Goal: Task Accomplishment & Management: Complete application form

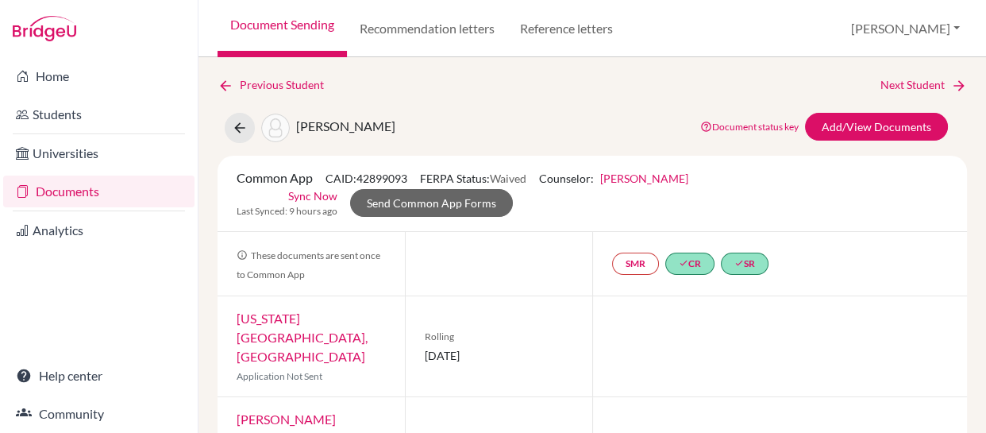
click at [383, 126] on div "[PERSON_NAME] Document status key TR Requirement. Document not uploaded yet. TR…" at bounding box center [592, 128] width 773 height 30
click at [258, 83] on link "Previous Student" at bounding box center [276, 84] width 119 height 17
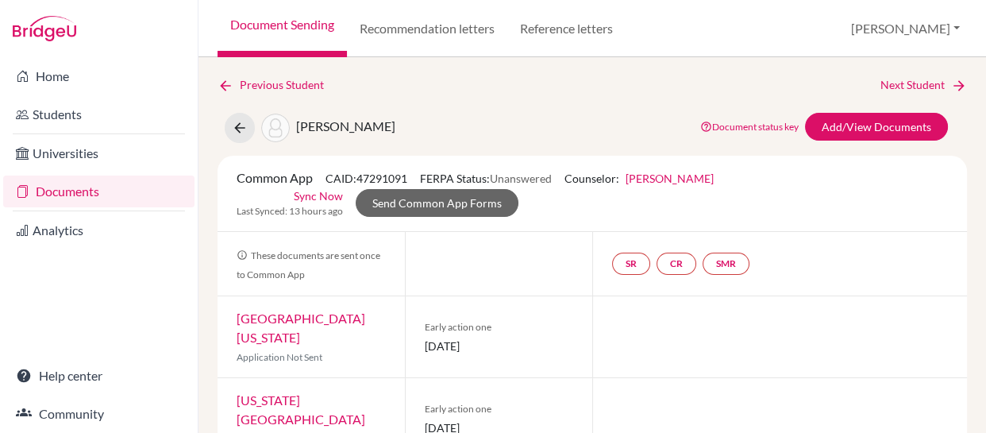
click at [64, 198] on link "Documents" at bounding box center [98, 191] width 191 height 32
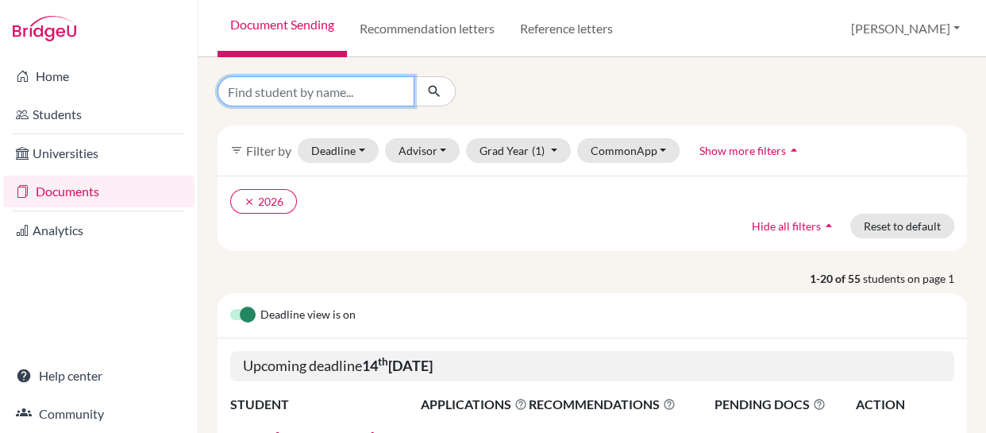
click at [382, 90] on input "Find student by name..." at bounding box center [315, 91] width 197 height 30
type input "luna"
click button "submit" at bounding box center [434, 91] width 42 height 30
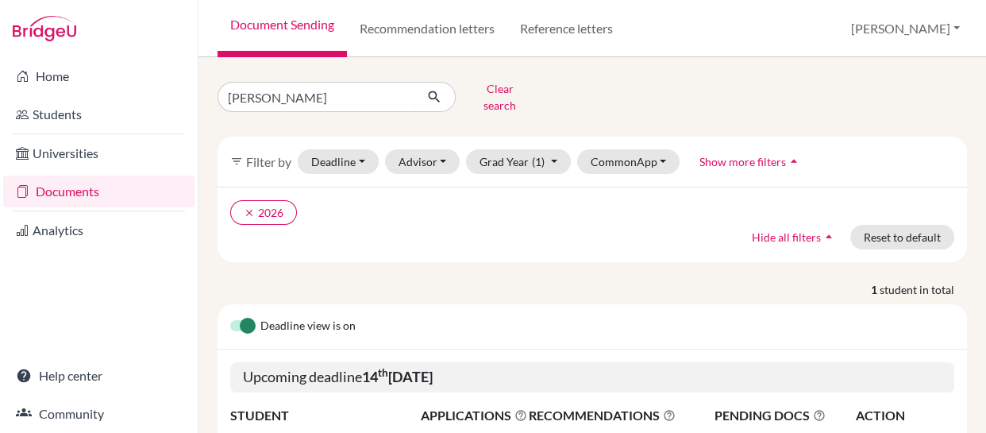
scroll to position [148, 0]
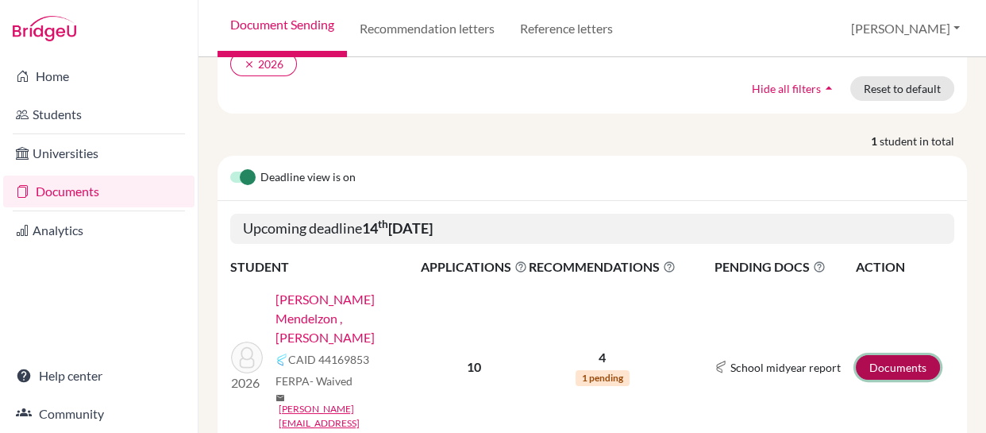
click at [879, 355] on link "Documents" at bounding box center [898, 367] width 84 height 25
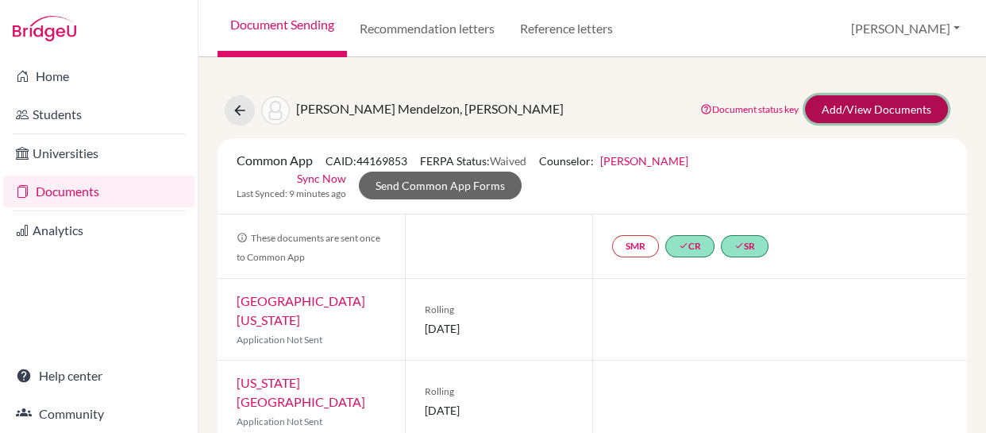
click at [847, 103] on link "Add/View Documents" at bounding box center [876, 109] width 143 height 28
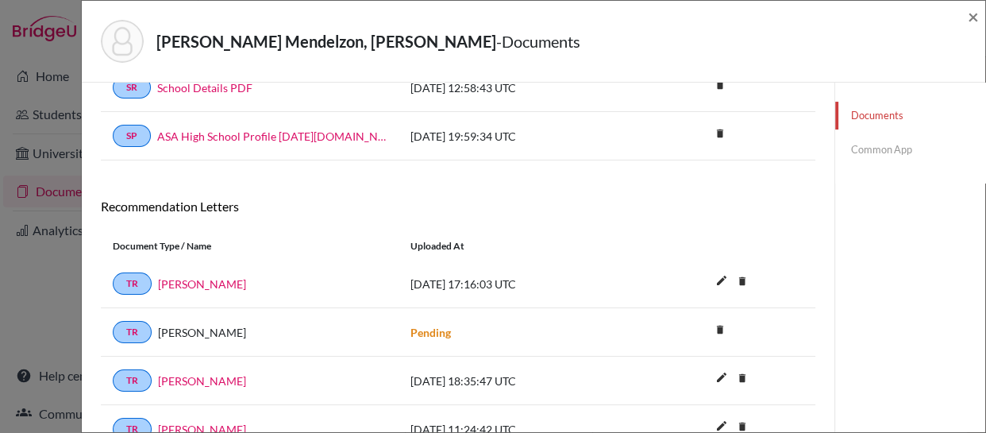
scroll to position [365, 0]
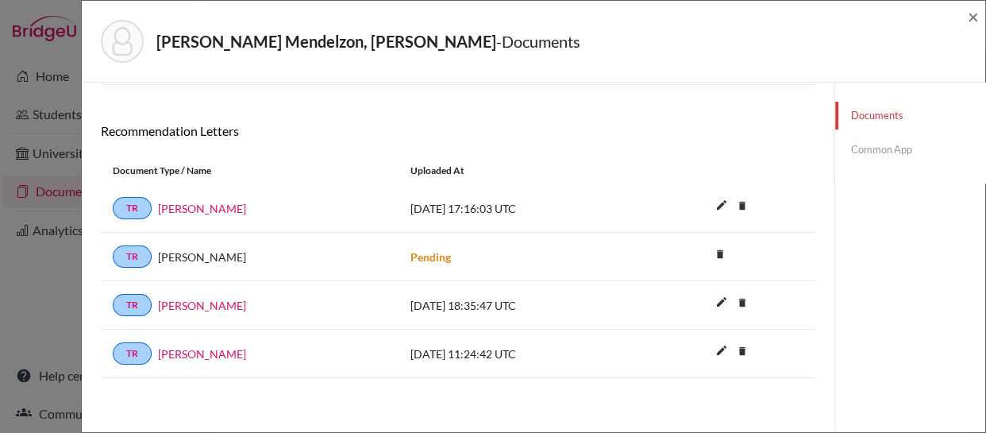
click at [866, 146] on link "Common App" at bounding box center [910, 150] width 150 height 28
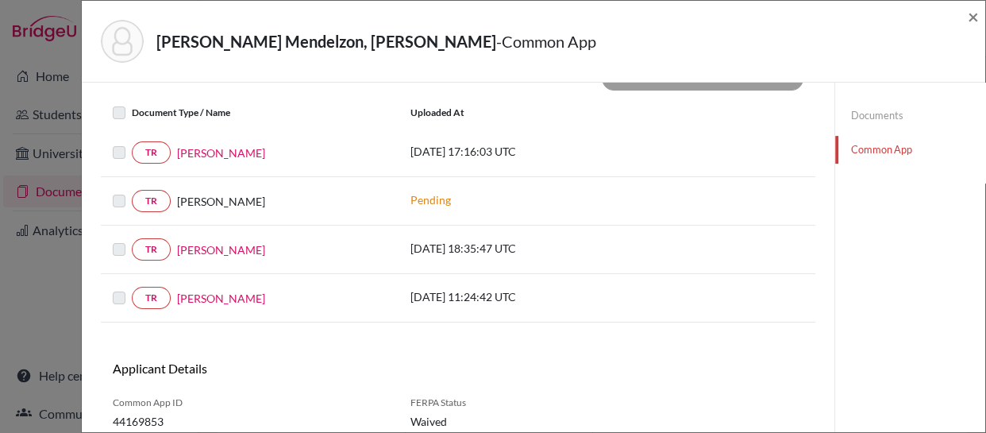
scroll to position [602, 0]
click at [132, 102] on label at bounding box center [132, 102] width 0 height 0
click at [132, 142] on label at bounding box center [132, 142] width 0 height 0
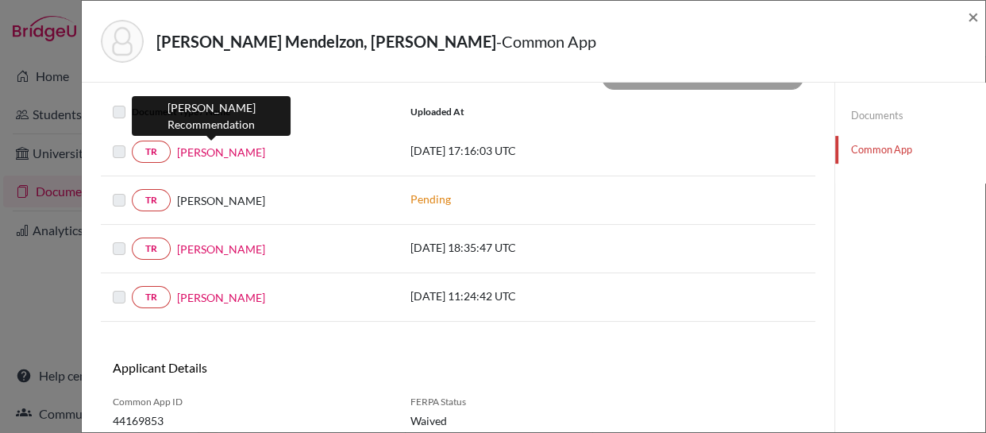
click at [210, 149] on link "Wesley Staton" at bounding box center [221, 152] width 88 height 17
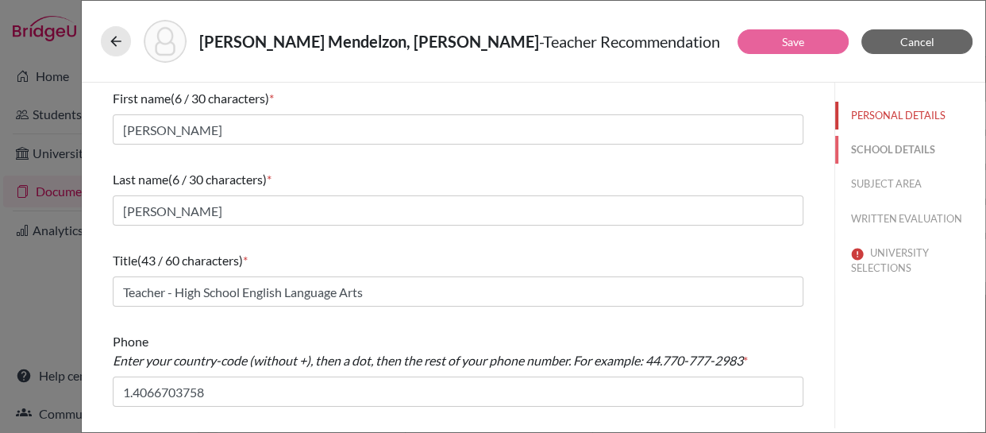
click at [862, 149] on button "SCHOOL DETAILS" at bounding box center [910, 150] width 150 height 28
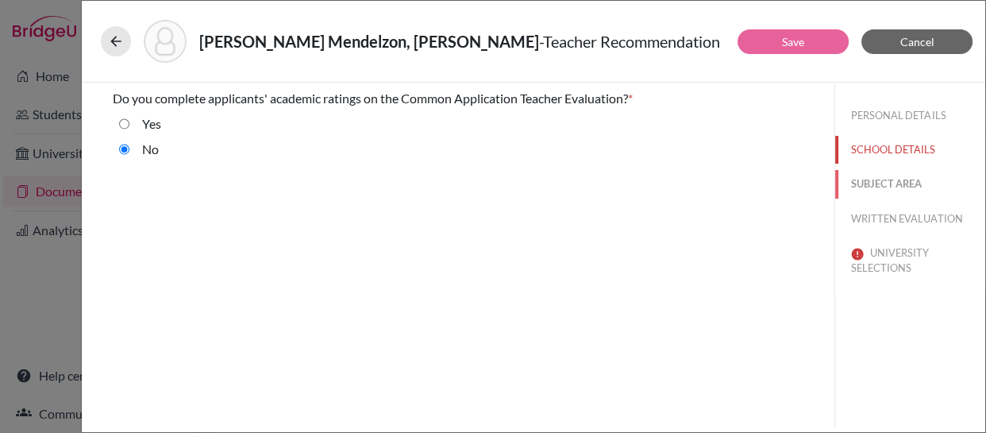
click at [865, 182] on button "SUBJECT AREA" at bounding box center [910, 184] width 150 height 28
select select "1"
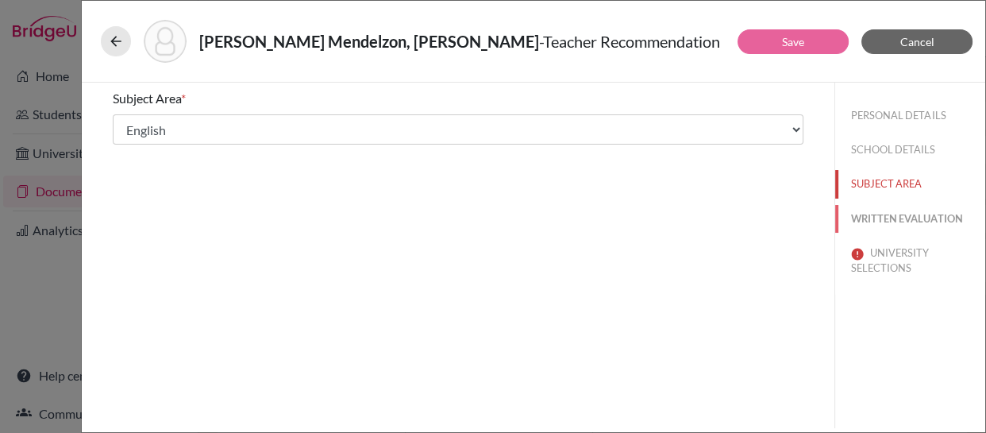
click at [867, 221] on button "WRITTEN EVALUATION" at bounding box center [910, 219] width 150 height 28
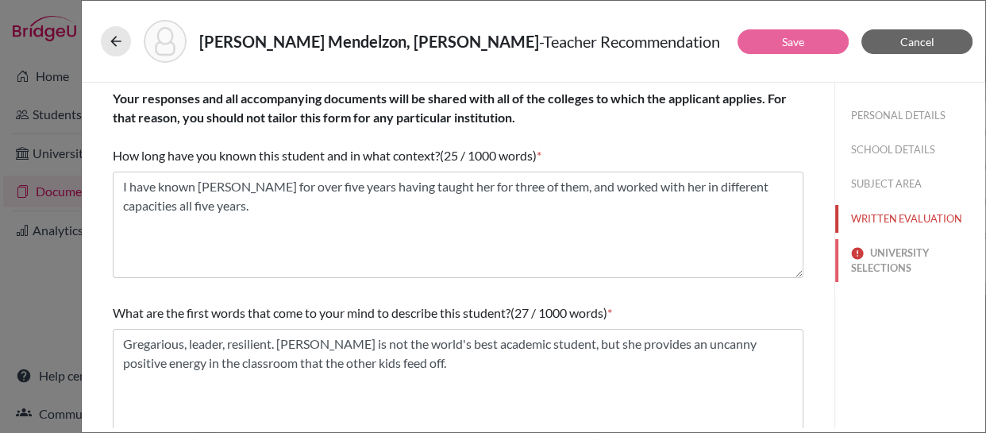
click at [867, 254] on button "UNIVERSITY SELECTIONS" at bounding box center [910, 260] width 150 height 43
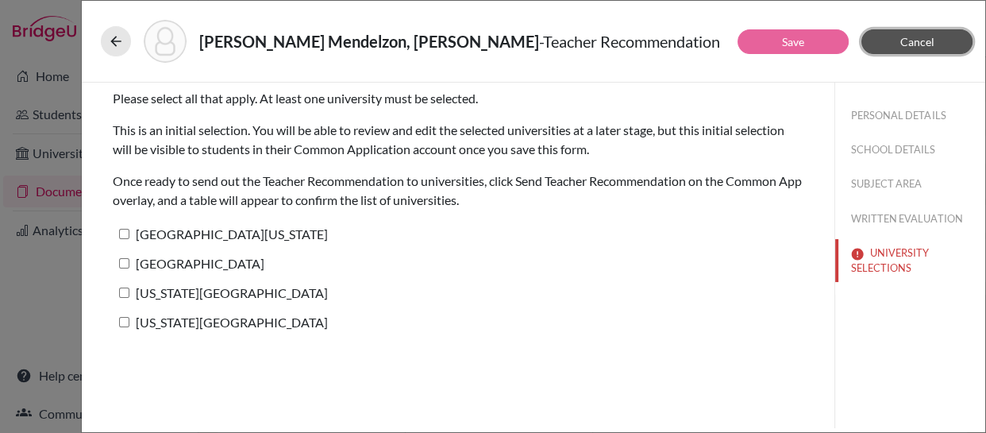
click at [904, 45] on span "Cancel" at bounding box center [917, 41] width 34 height 13
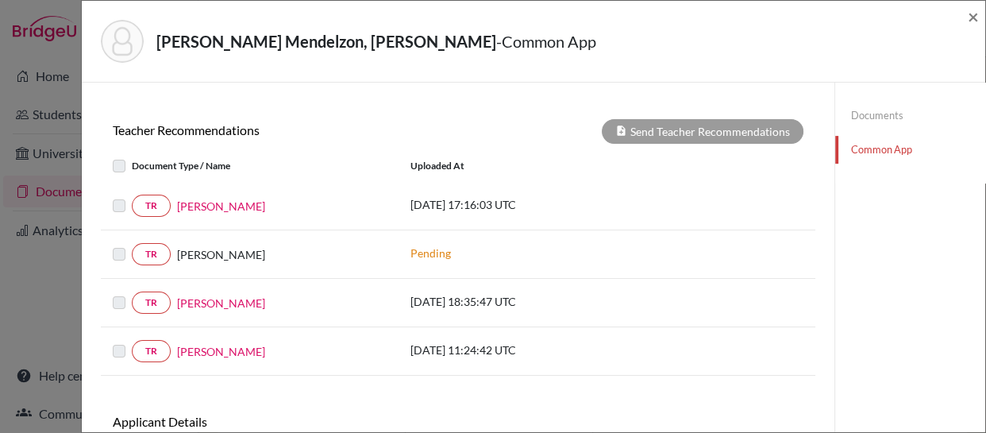
scroll to position [548, 0]
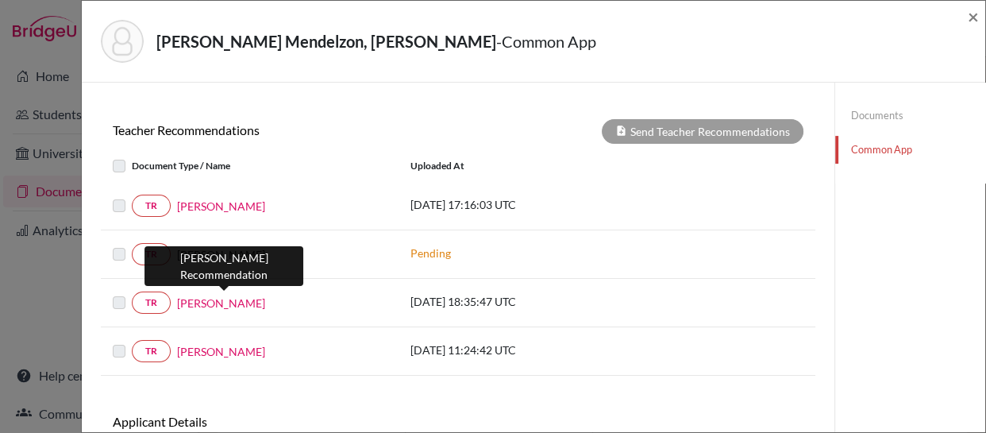
click at [215, 298] on link "Alexander Kloppers" at bounding box center [221, 302] width 88 height 17
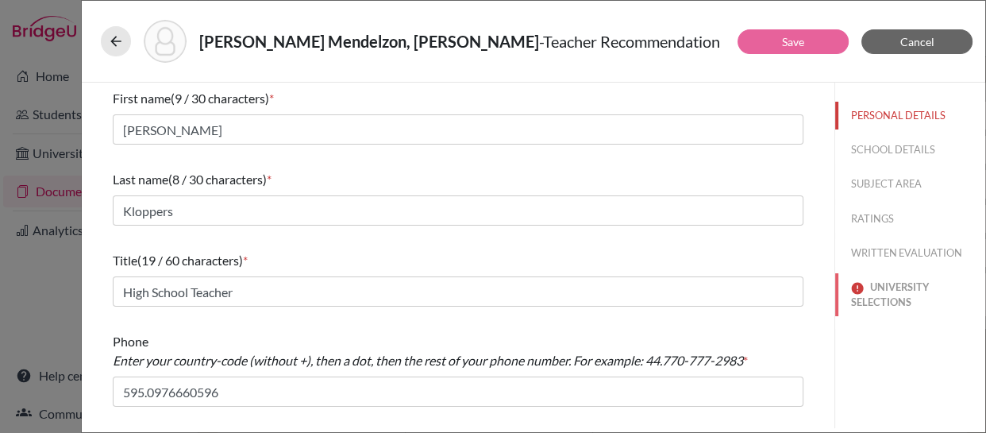
click at [867, 296] on button "UNIVERSITY SELECTIONS" at bounding box center [910, 294] width 150 height 43
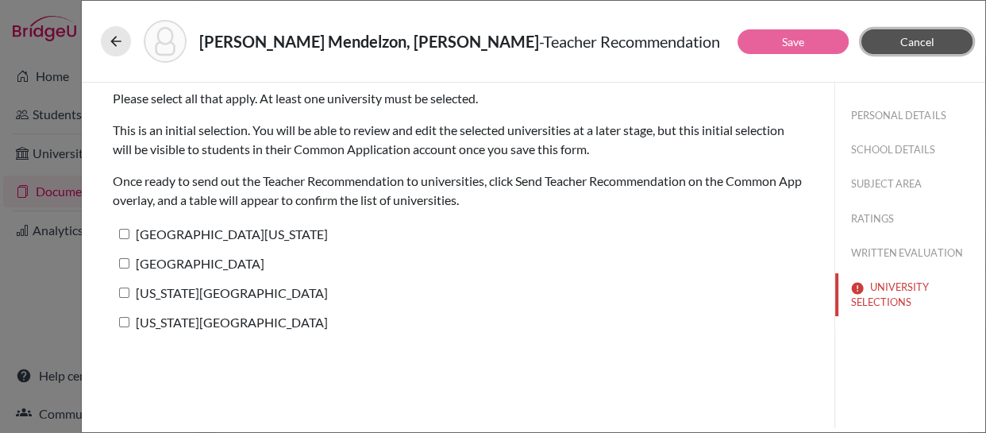
click at [921, 32] on button "Cancel" at bounding box center [916, 41] width 111 height 25
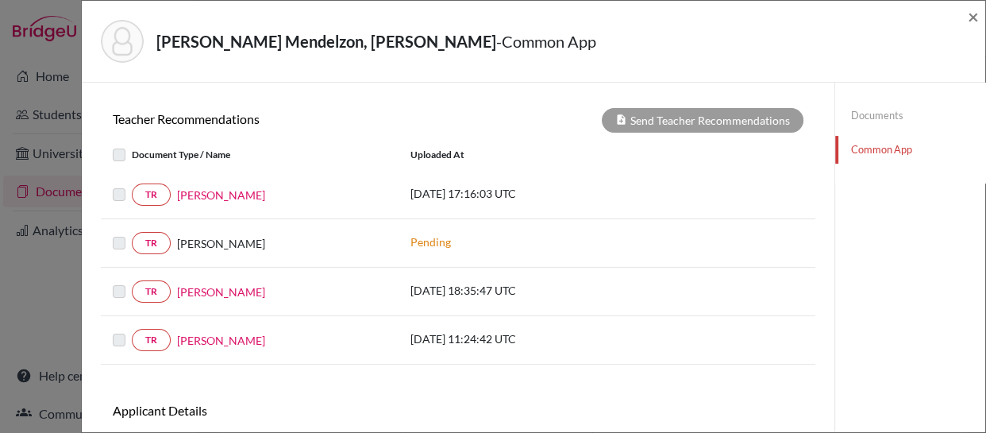
scroll to position [560, 0]
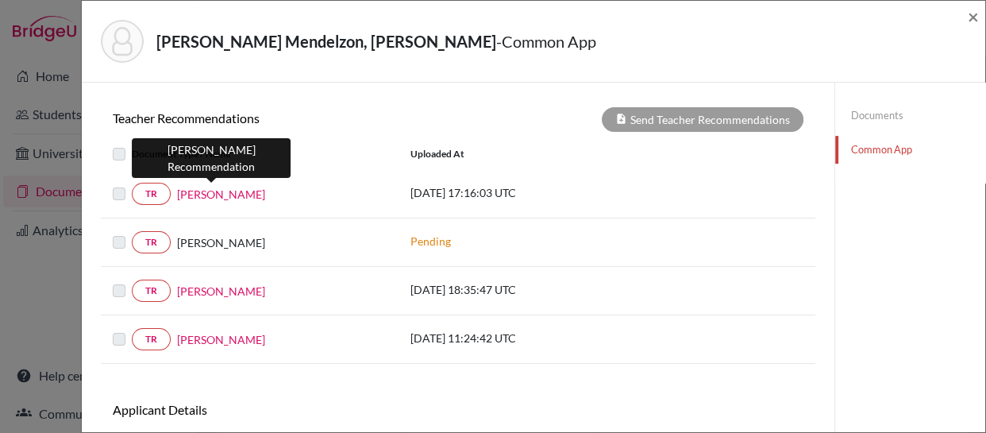
click at [205, 188] on link "Wesley Staton" at bounding box center [221, 194] width 88 height 17
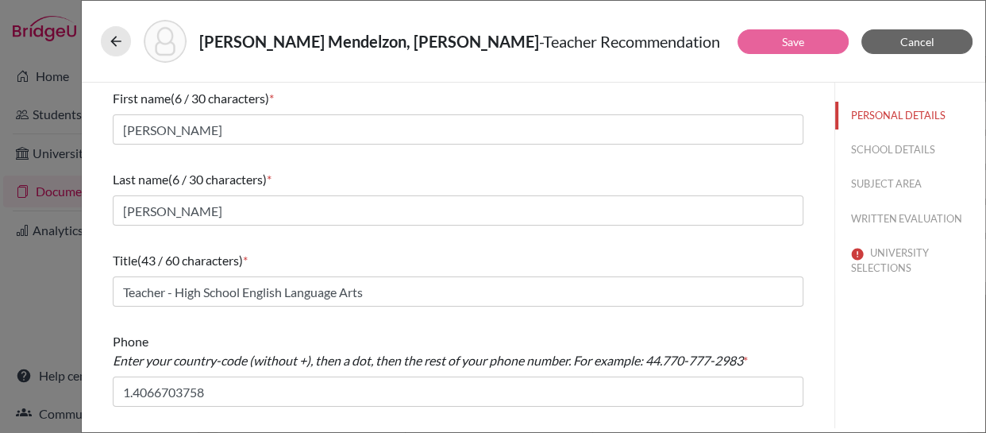
scroll to position [66, 0]
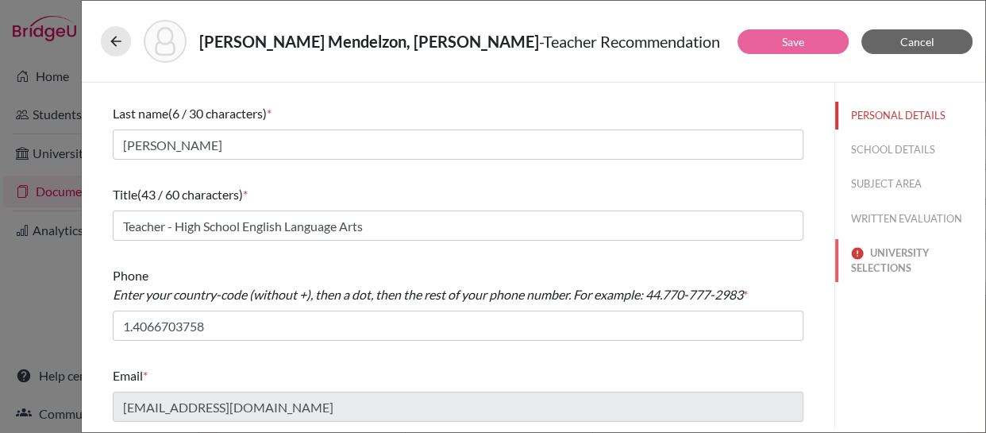
click at [877, 261] on button "UNIVERSITY SELECTIONS" at bounding box center [910, 260] width 150 height 43
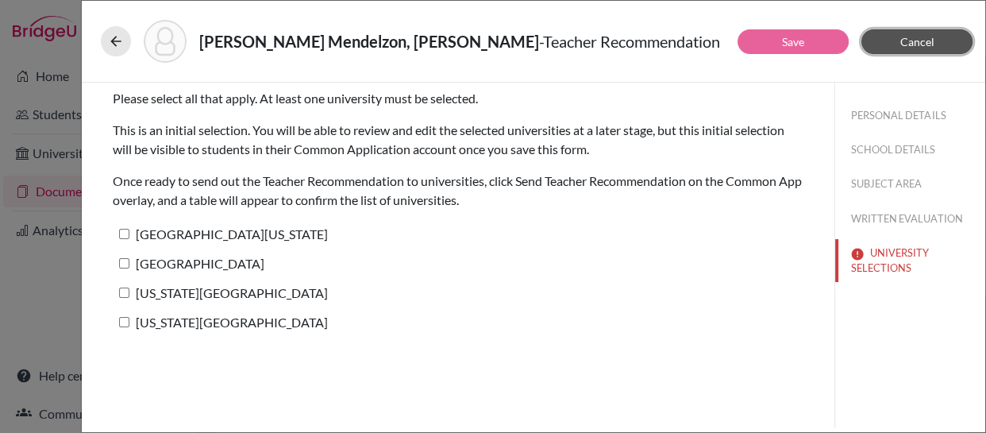
click at [890, 44] on button "Cancel" at bounding box center [916, 41] width 111 height 25
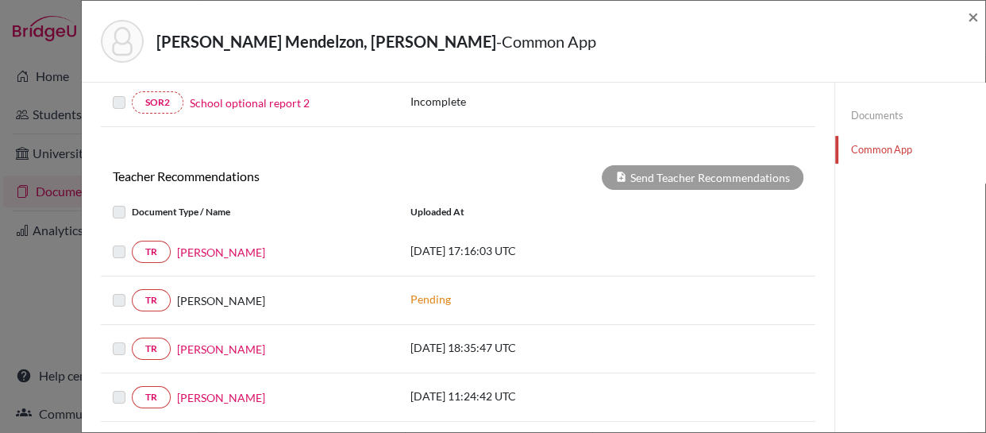
scroll to position [504, 0]
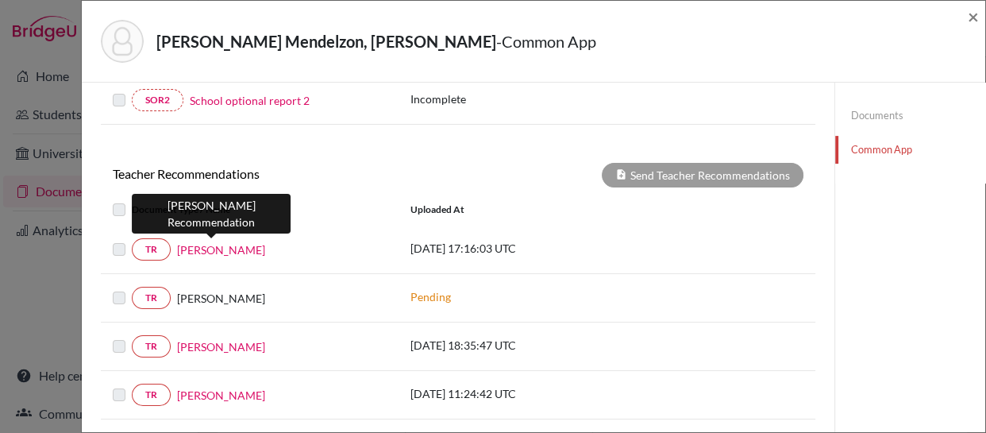
click at [220, 249] on link "Wesley Staton" at bounding box center [221, 249] width 88 height 17
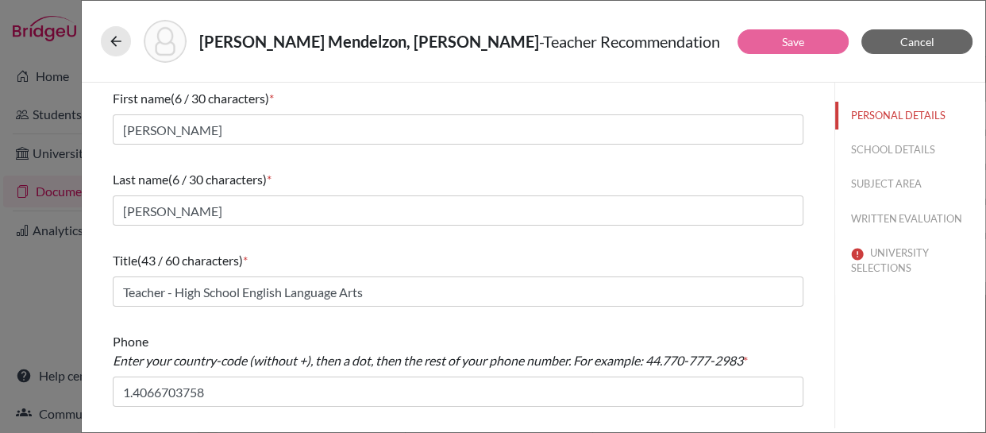
scroll to position [66, 0]
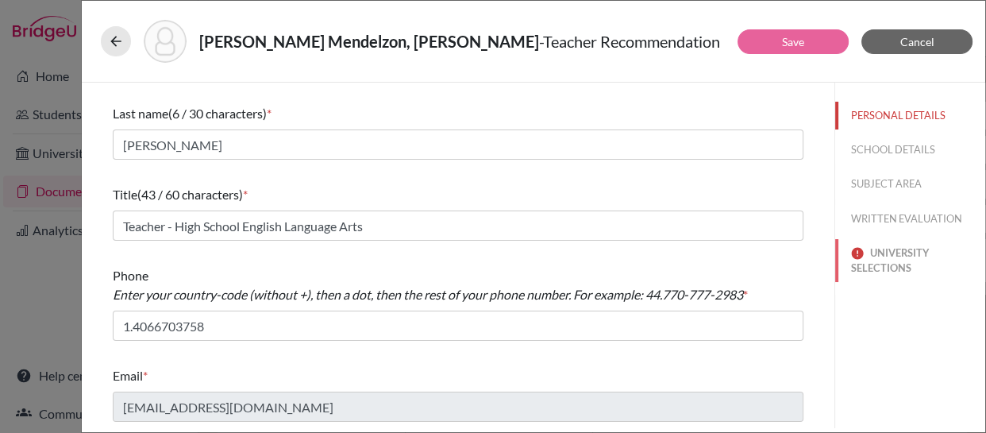
click at [874, 263] on button "UNIVERSITY SELECTIONS" at bounding box center [910, 260] width 150 height 43
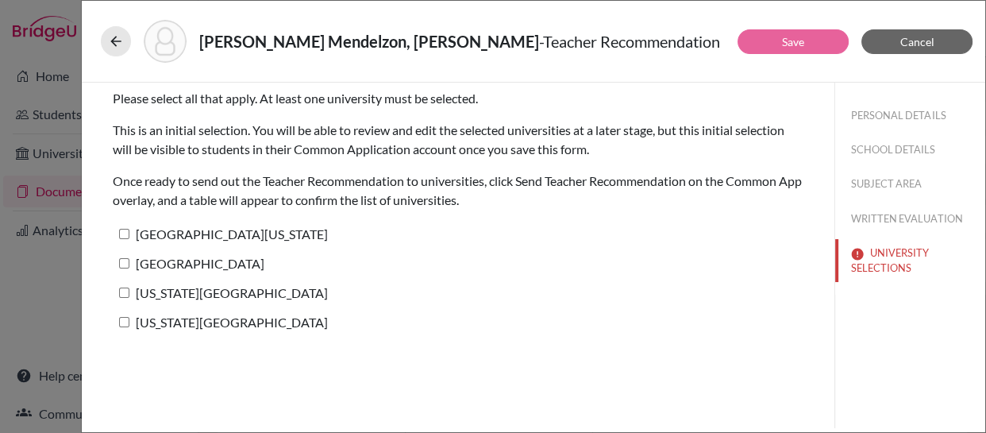
click at [122, 233] on input "University of Texas at Austin" at bounding box center [124, 234] width 10 height 10
checkbox input "true"
click at [123, 266] on input "Rice University" at bounding box center [124, 263] width 10 height 10
checkbox input "true"
click at [121, 294] on input "[US_STATE][GEOGRAPHIC_DATA]" at bounding box center [124, 292] width 10 height 10
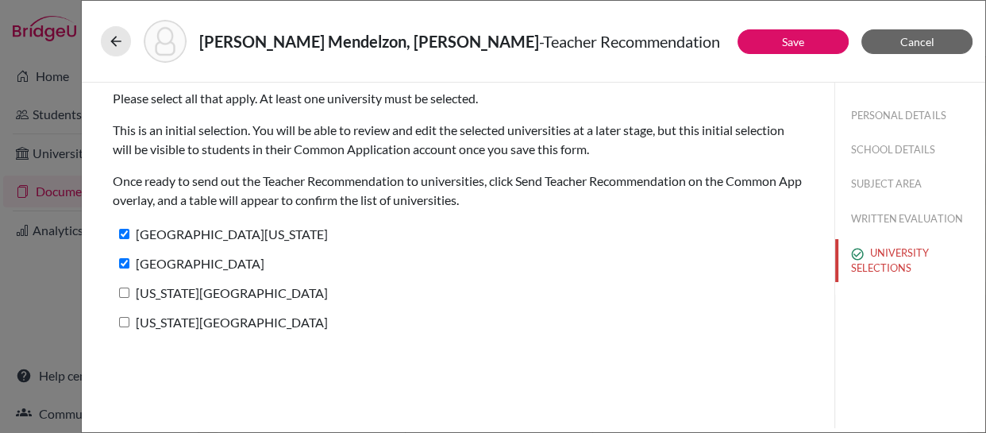
checkbox input "true"
click at [125, 325] on input "Texas Tech University" at bounding box center [124, 322] width 10 height 10
checkbox input "true"
click at [767, 40] on button "Save" at bounding box center [792, 41] width 111 height 25
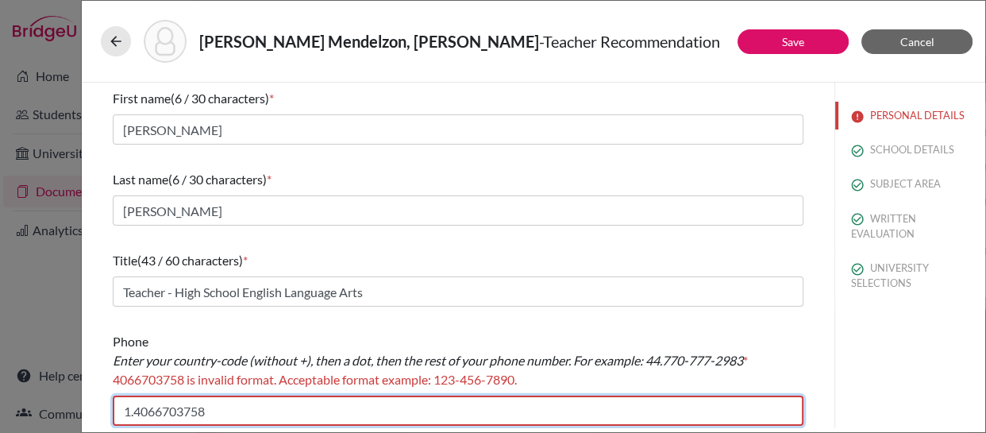
click at [135, 405] on input "1.4066703758" at bounding box center [458, 410] width 690 height 30
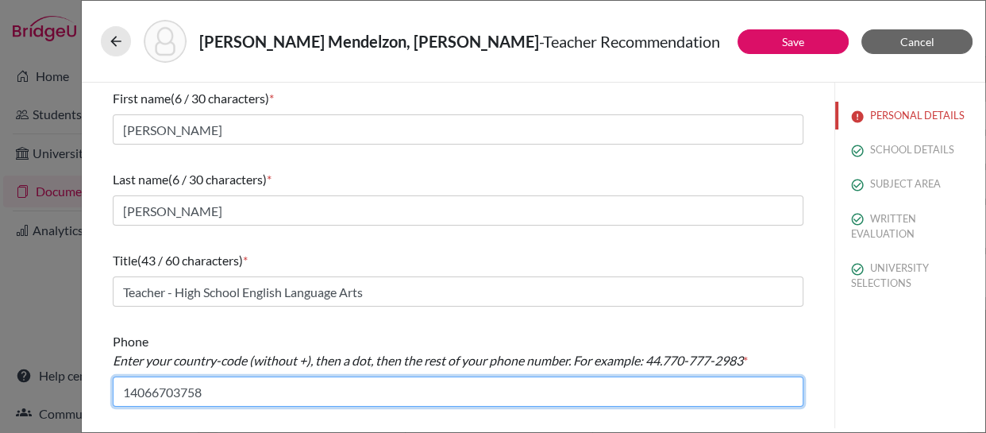
scroll to position [66, 0]
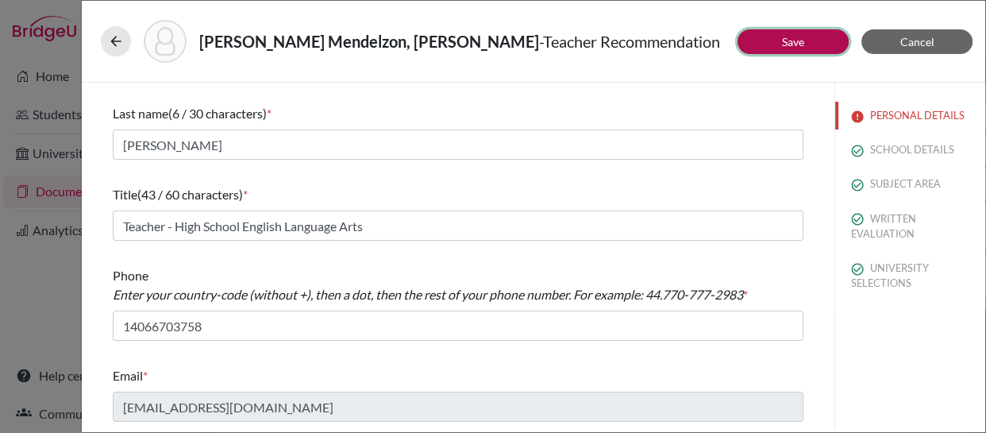
click at [775, 40] on button "Save" at bounding box center [792, 41] width 111 height 25
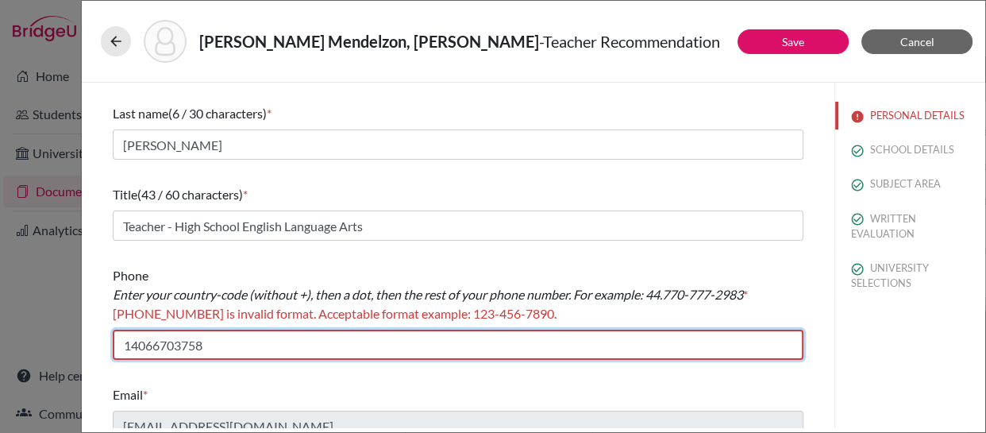
click at [173, 344] on input "14066703758" at bounding box center [458, 344] width 690 height 30
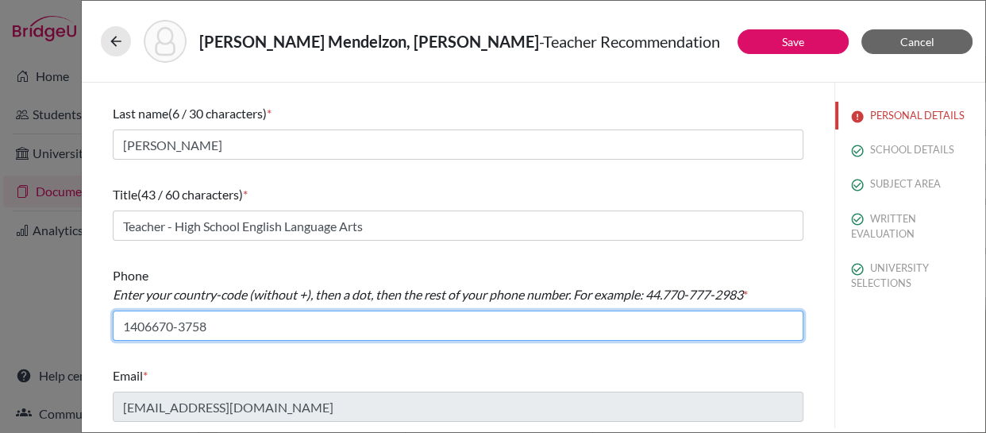
click at [151, 323] on input "1406670-3758" at bounding box center [458, 325] width 690 height 30
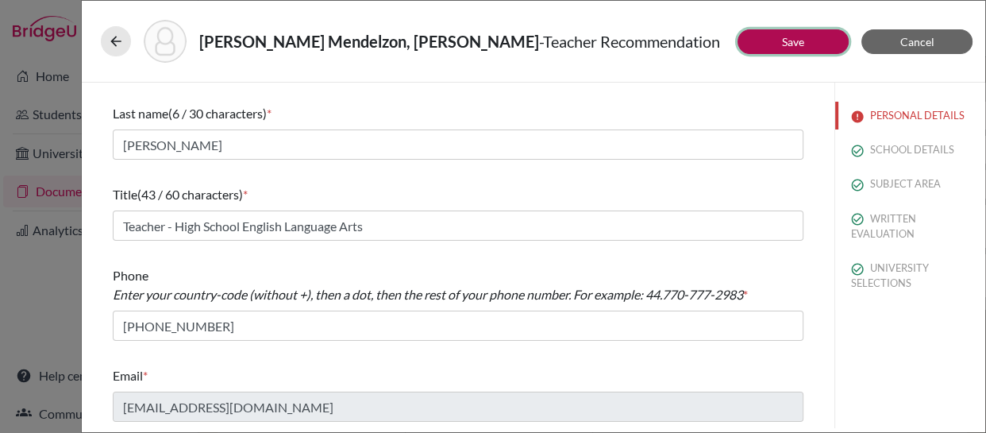
click at [798, 40] on link "Save" at bounding box center [793, 41] width 22 height 13
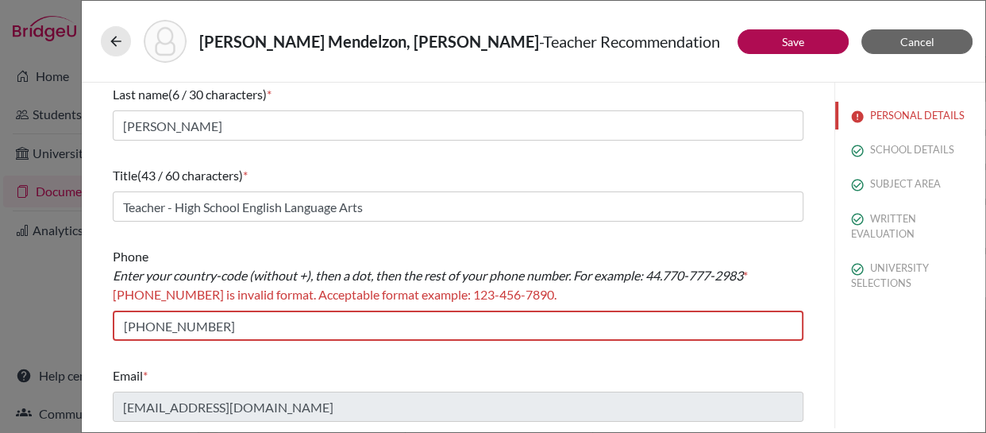
scroll to position [85, 0]
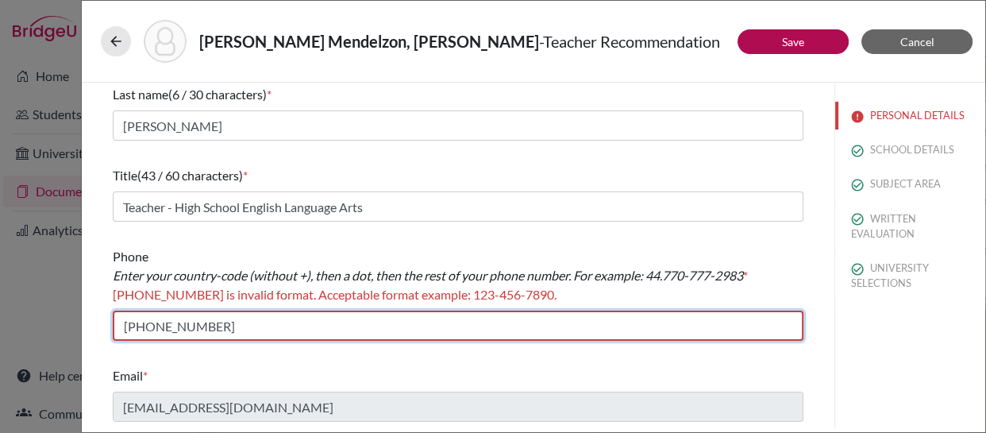
click at [123, 321] on input "1406-670-3758" at bounding box center [458, 325] width 690 height 30
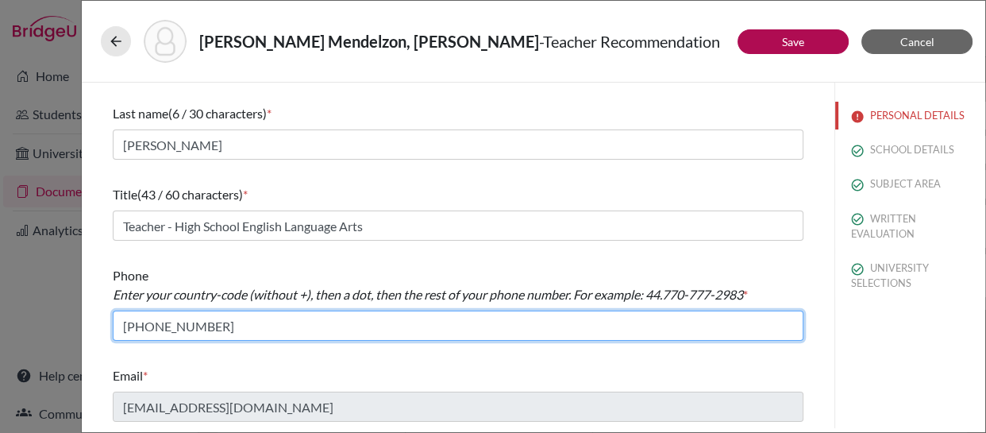
scroll to position [66, 0]
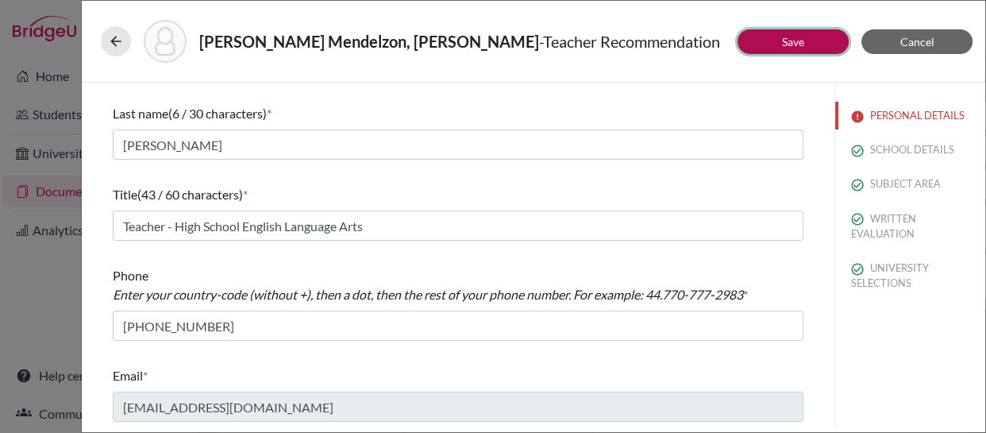
click at [784, 35] on link "Save" at bounding box center [793, 41] width 22 height 13
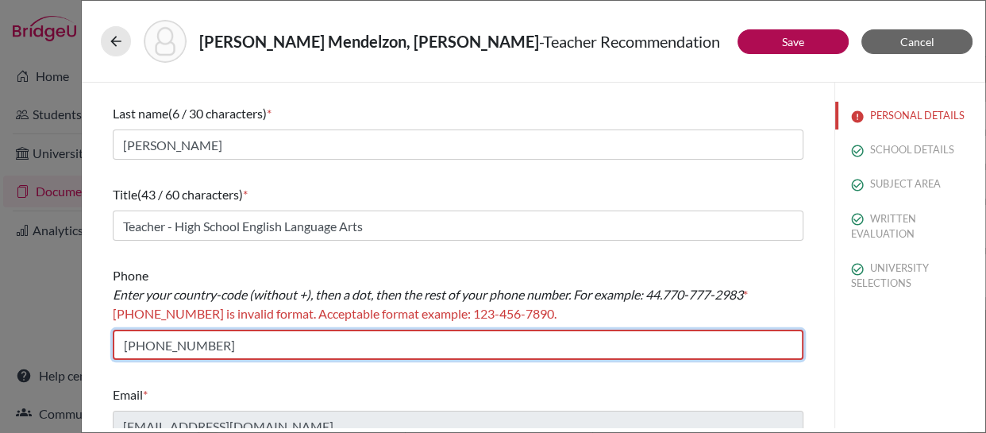
click at [136, 338] on input "+1406-670-3758" at bounding box center [458, 344] width 690 height 30
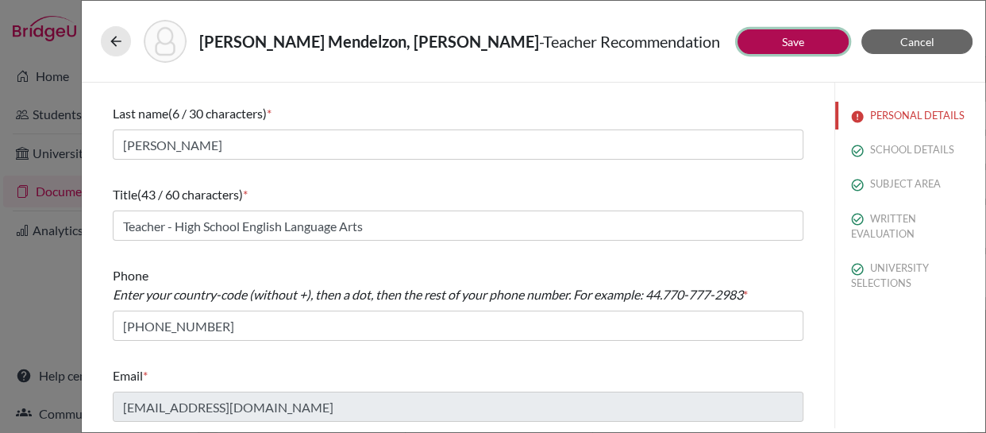
click at [764, 35] on button "Save" at bounding box center [792, 41] width 111 height 25
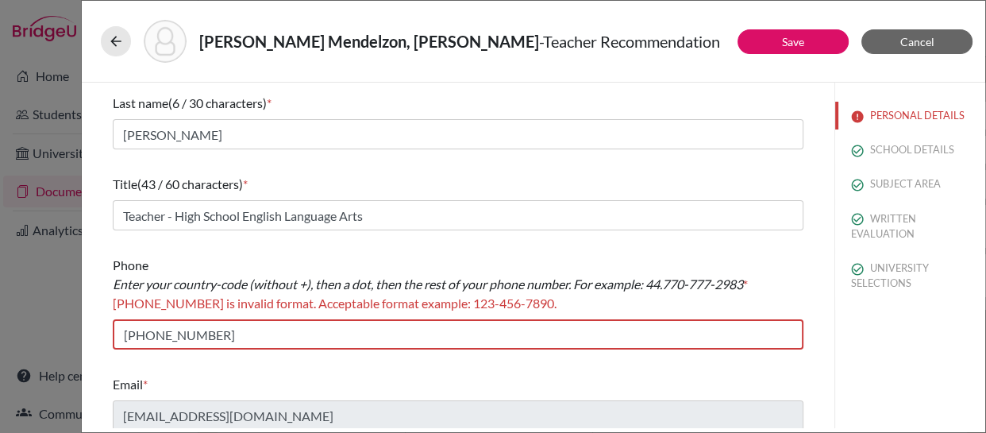
scroll to position [85, 0]
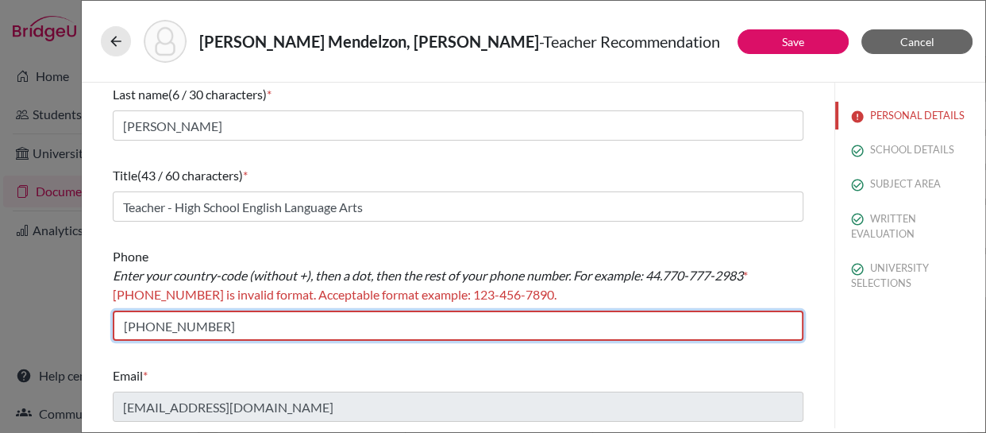
click at [133, 322] on input "+1-406-670-3758" at bounding box center [458, 325] width 690 height 30
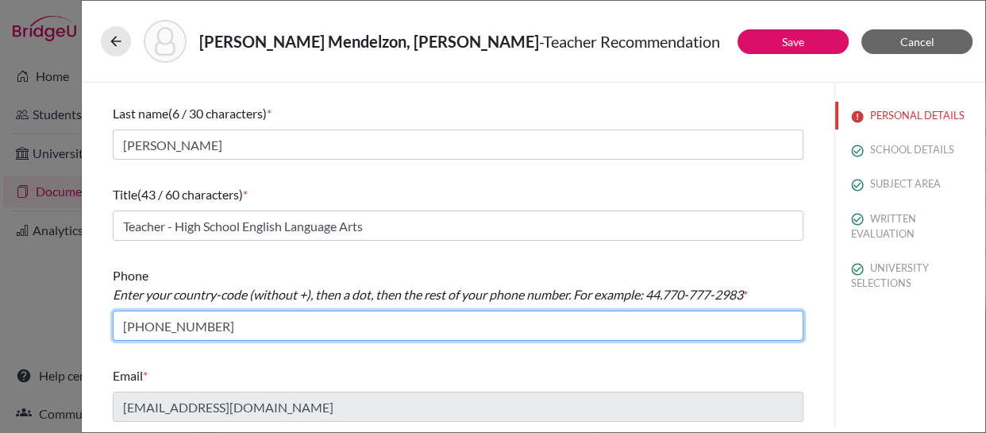
click at [137, 321] on input "1-406-670-3758" at bounding box center [458, 325] width 690 height 30
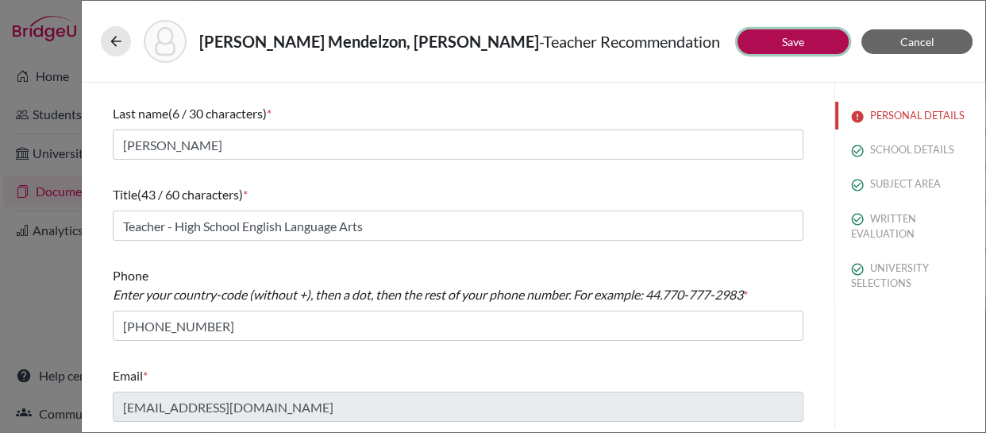
click at [791, 45] on link "Save" at bounding box center [793, 41] width 22 height 13
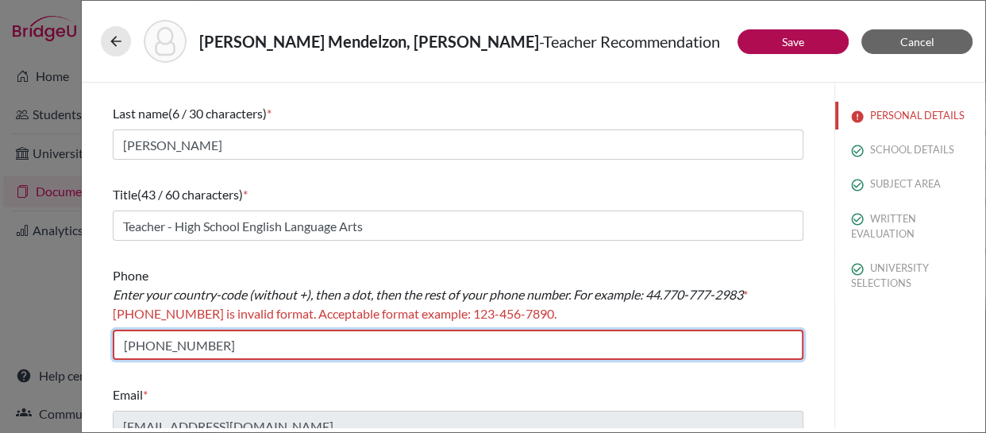
click at [127, 340] on input "406-670-3758" at bounding box center [458, 344] width 690 height 30
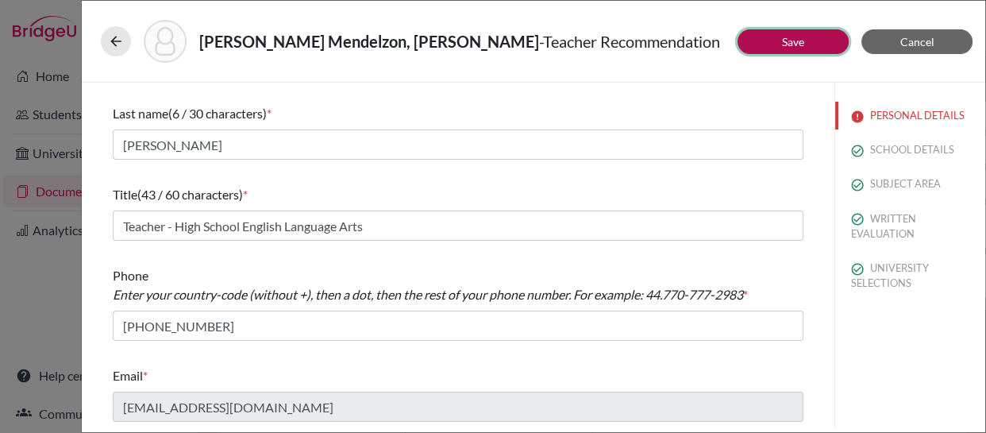
click at [761, 32] on button "Save" at bounding box center [792, 41] width 111 height 25
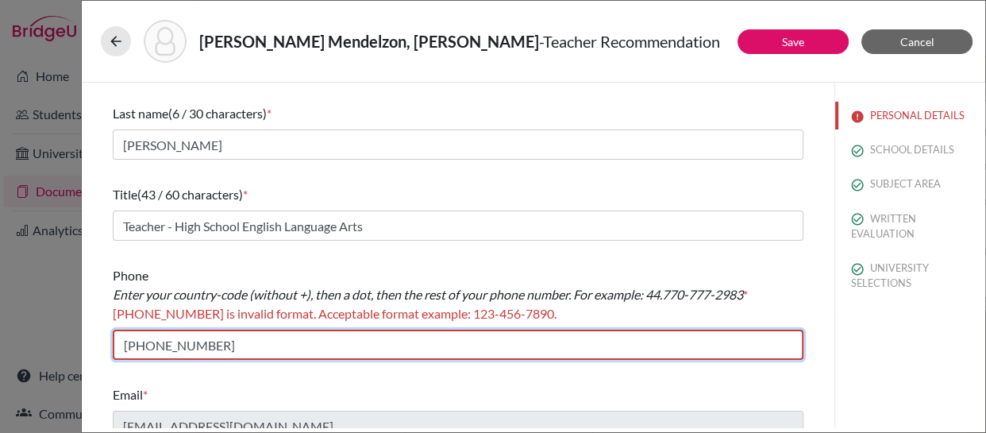
click at [137, 340] on input "1-406-670-3758" at bounding box center [458, 344] width 690 height 30
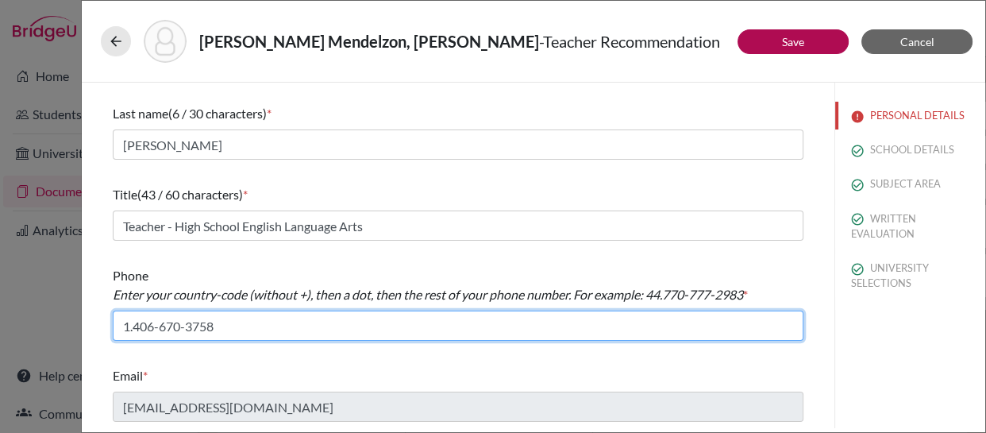
type input "1.406-670-3758"
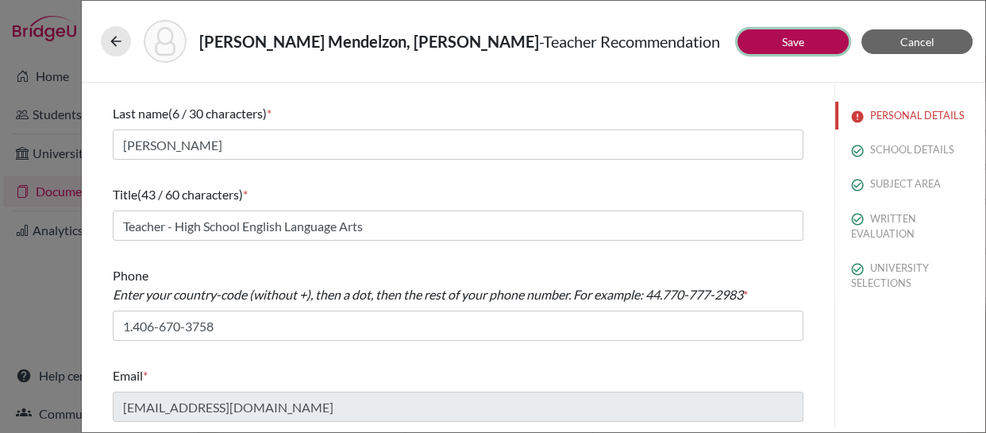
click at [774, 39] on button "Save" at bounding box center [792, 41] width 111 height 25
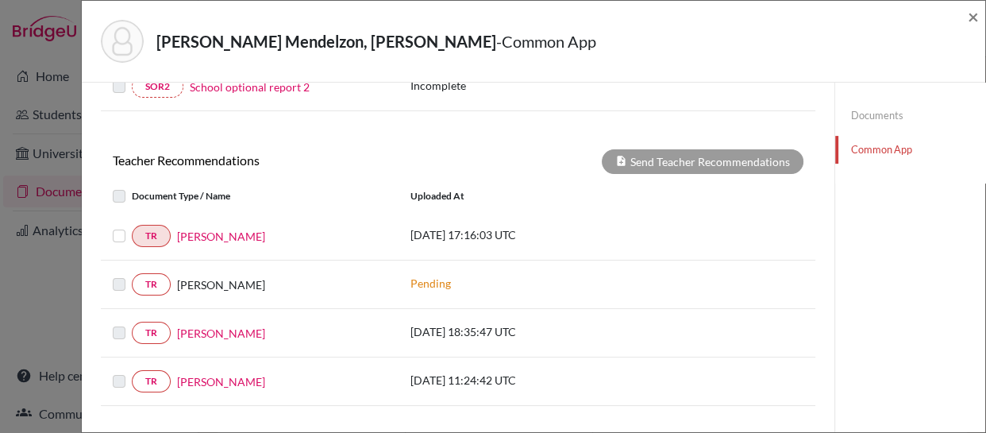
scroll to position [649, 0]
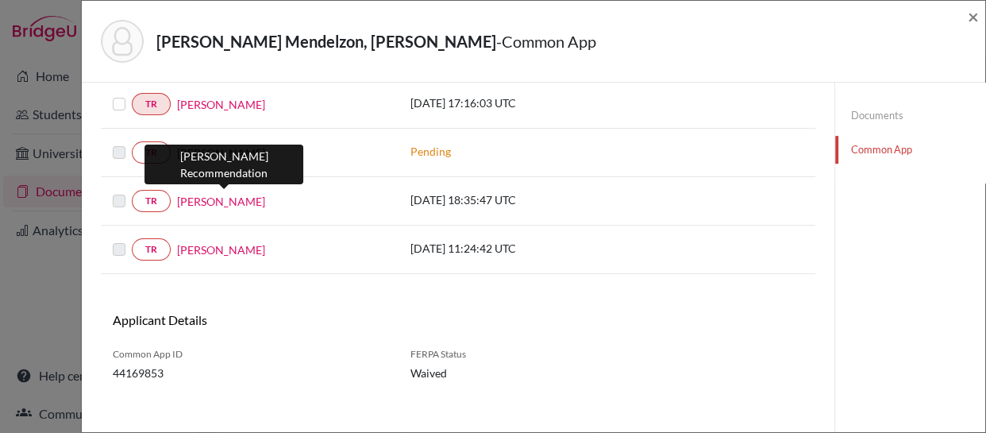
click at [203, 198] on link "Alexander Kloppers" at bounding box center [221, 201] width 88 height 17
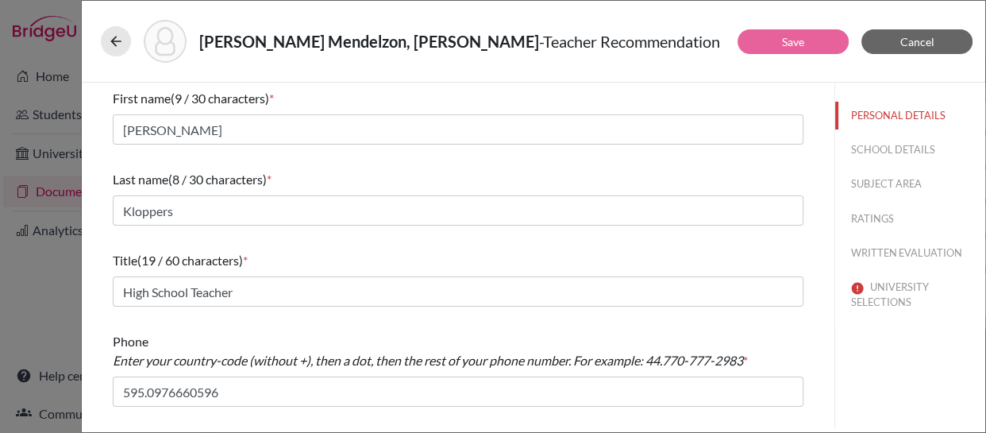
scroll to position [66, 0]
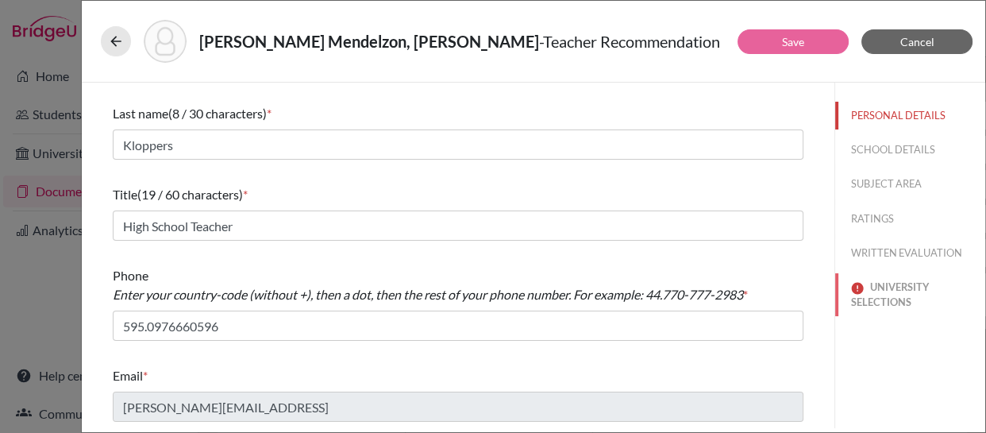
click at [865, 304] on button "UNIVERSITY SELECTIONS" at bounding box center [910, 294] width 150 height 43
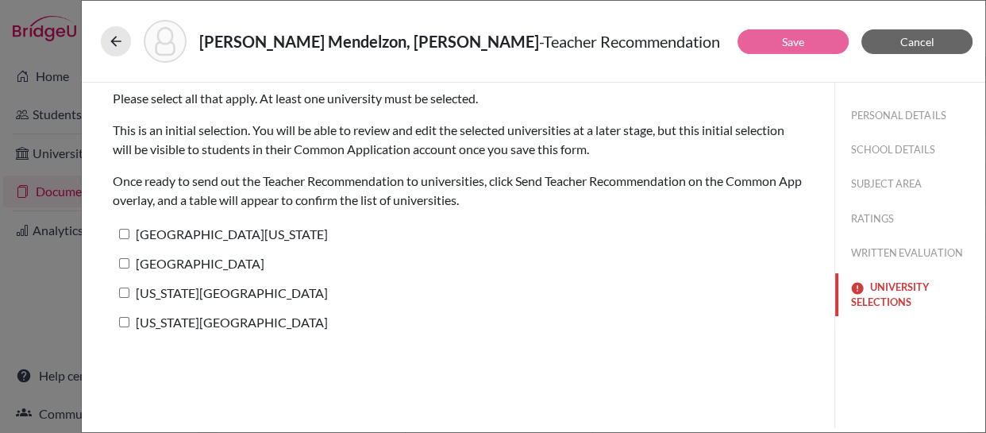
scroll to position [0, 0]
click at [119, 236] on input "University of Texas at Austin" at bounding box center [124, 234] width 10 height 10
checkbox input "true"
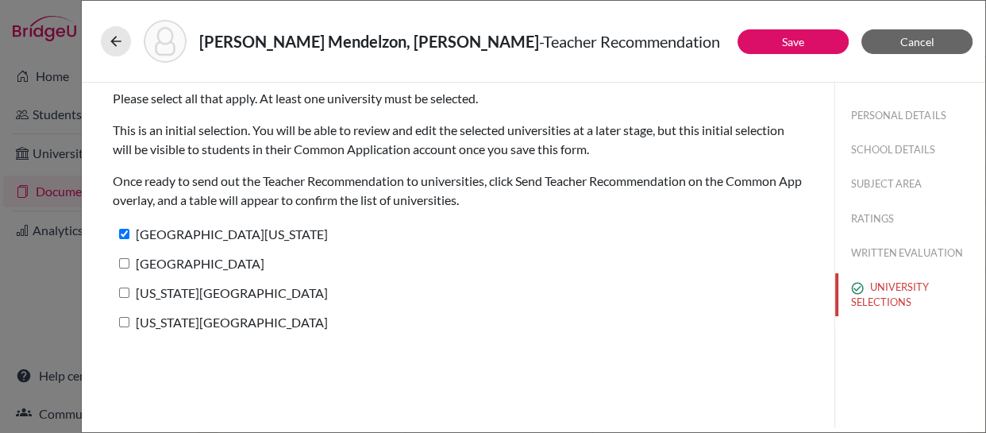
click at [122, 261] on input "Rice University" at bounding box center [124, 263] width 10 height 10
checkbox input "true"
click at [124, 294] on input "[US_STATE][GEOGRAPHIC_DATA]" at bounding box center [124, 292] width 10 height 10
checkbox input "true"
click at [125, 323] on input "Texas Tech University" at bounding box center [124, 322] width 10 height 10
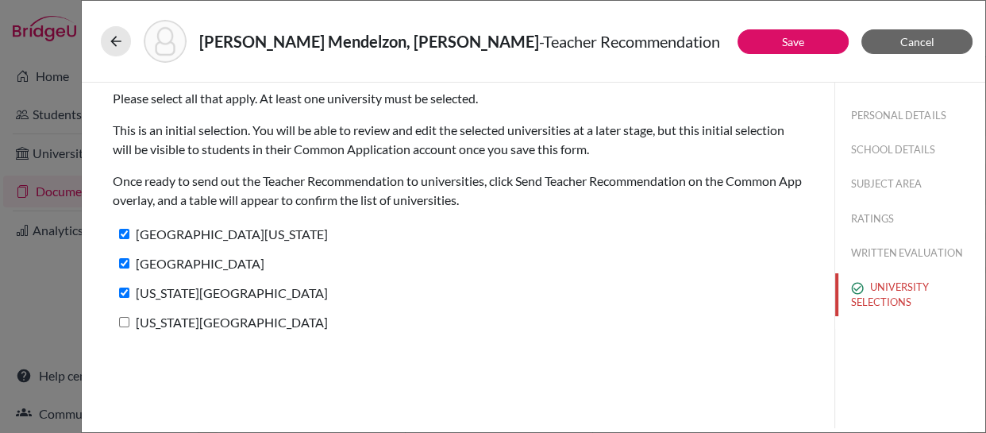
checkbox input "true"
click at [768, 38] on button "Save" at bounding box center [792, 41] width 111 height 25
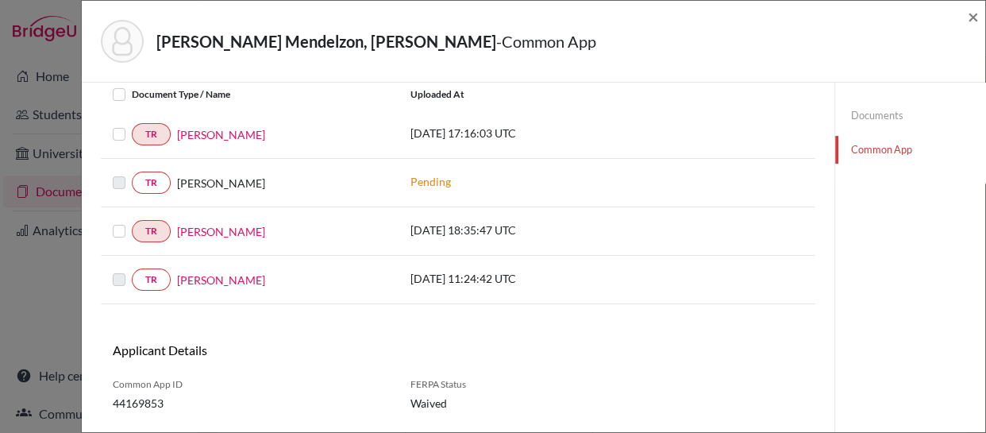
scroll to position [619, 0]
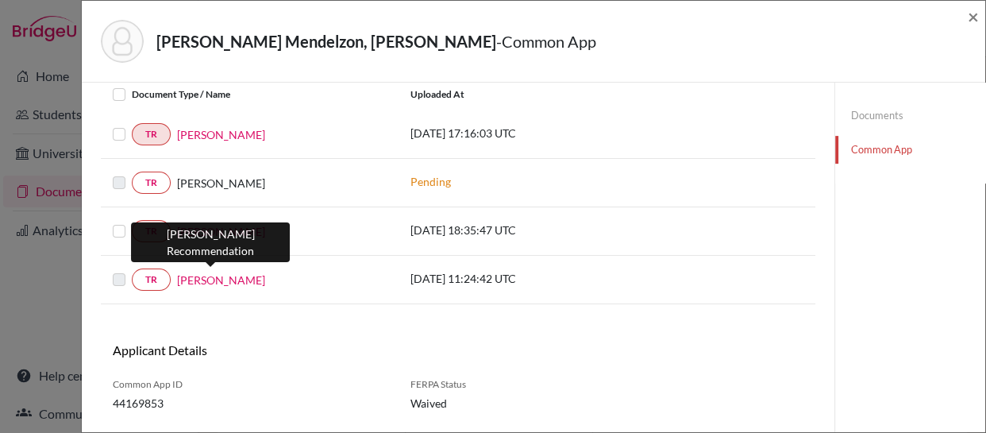
click at [206, 276] on link "Mark Tennant" at bounding box center [221, 279] width 88 height 17
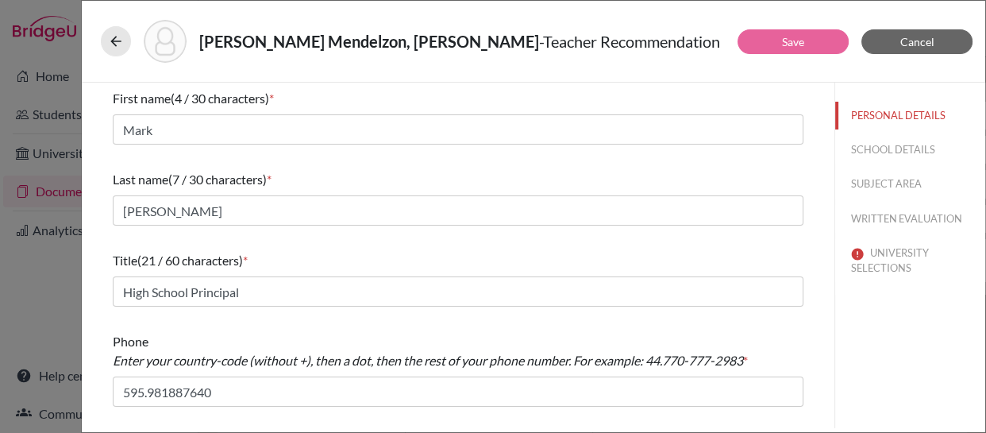
scroll to position [66, 0]
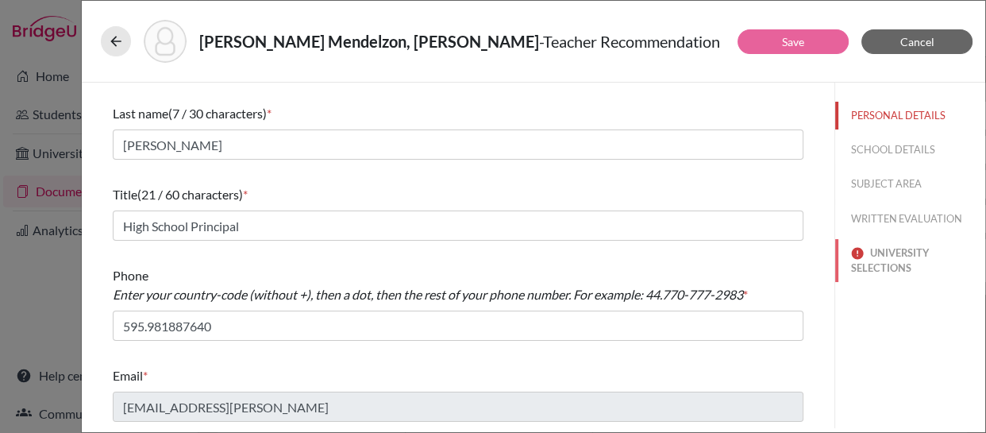
click at [873, 267] on button "UNIVERSITY SELECTIONS" at bounding box center [910, 260] width 150 height 43
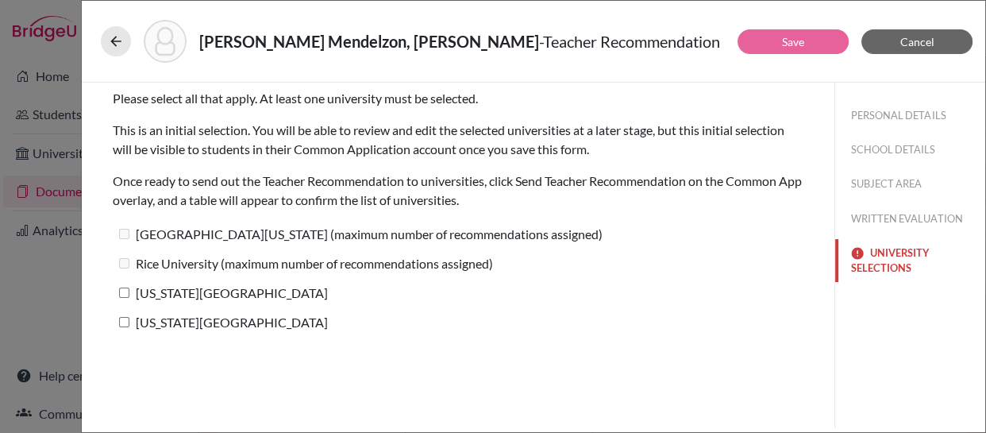
scroll to position [0, 0]
click at [124, 296] on input "[US_STATE][GEOGRAPHIC_DATA]" at bounding box center [124, 292] width 10 height 10
checkbox input "true"
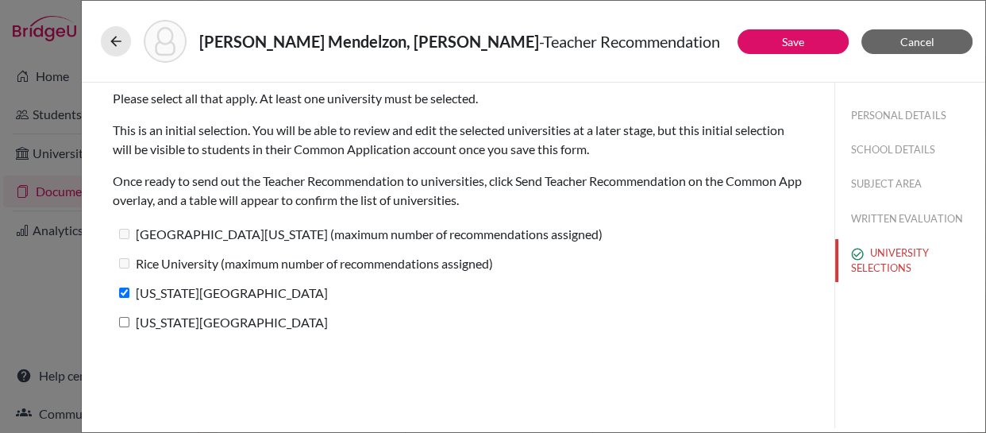
click at [124, 320] on input "Texas Tech University" at bounding box center [124, 322] width 10 height 10
checkbox input "true"
click at [767, 39] on button "Save" at bounding box center [792, 41] width 111 height 25
